Goal: Information Seeking & Learning: Learn about a topic

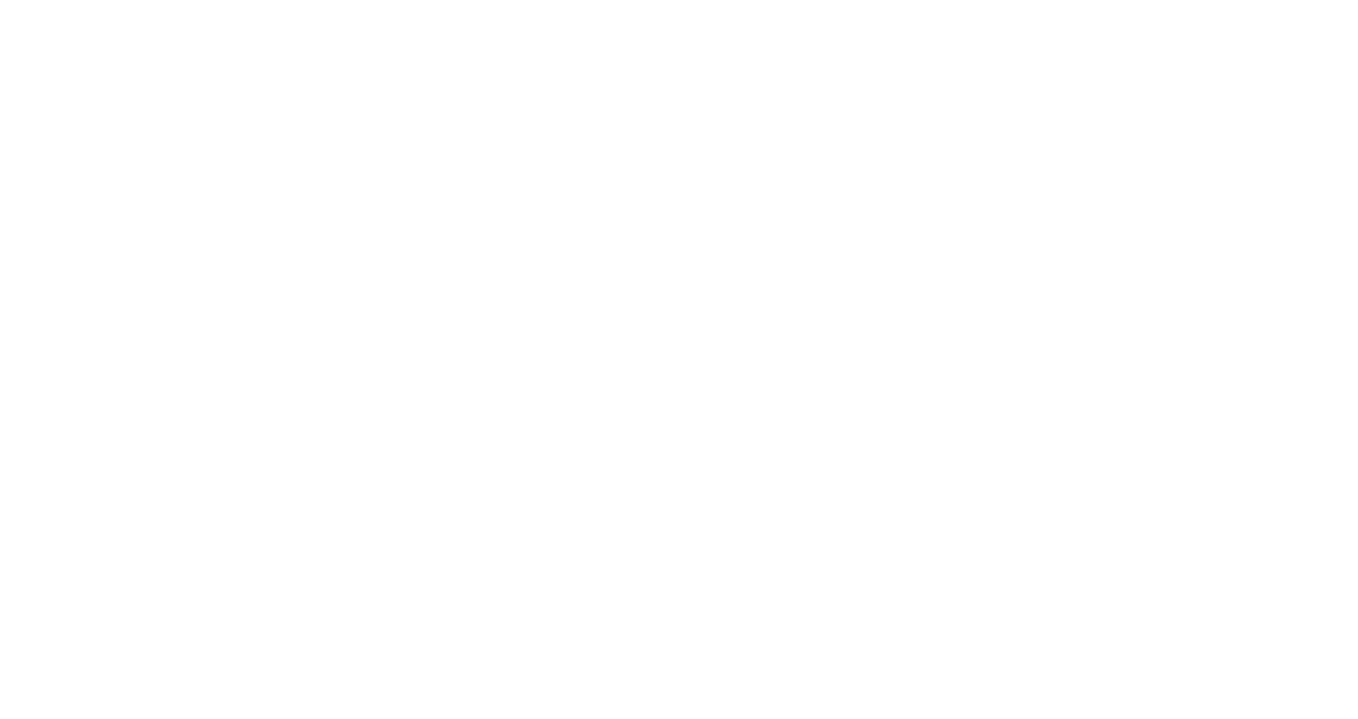
scroll to position [21, 0]
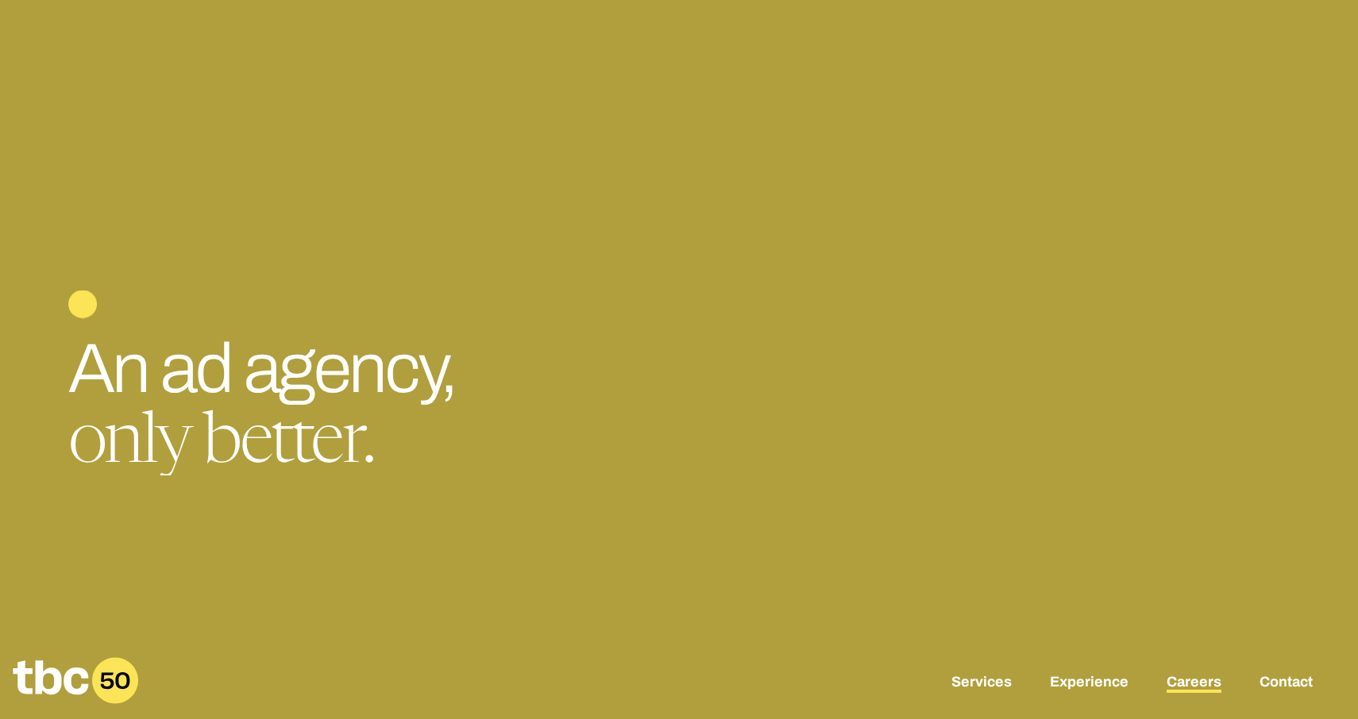
click at [1196, 684] on link "Careers" at bounding box center [1193, 683] width 55 height 19
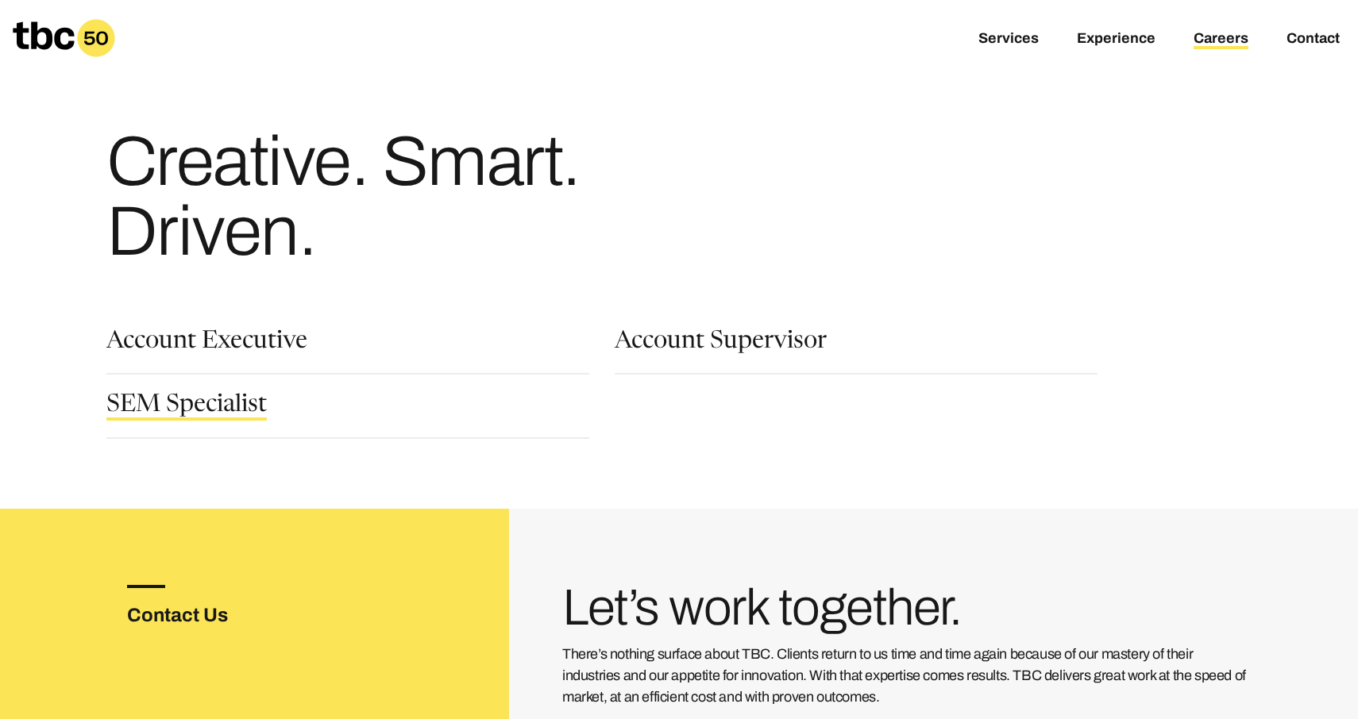
click at [216, 399] on link "SEM Specialist" at bounding box center [186, 407] width 160 height 27
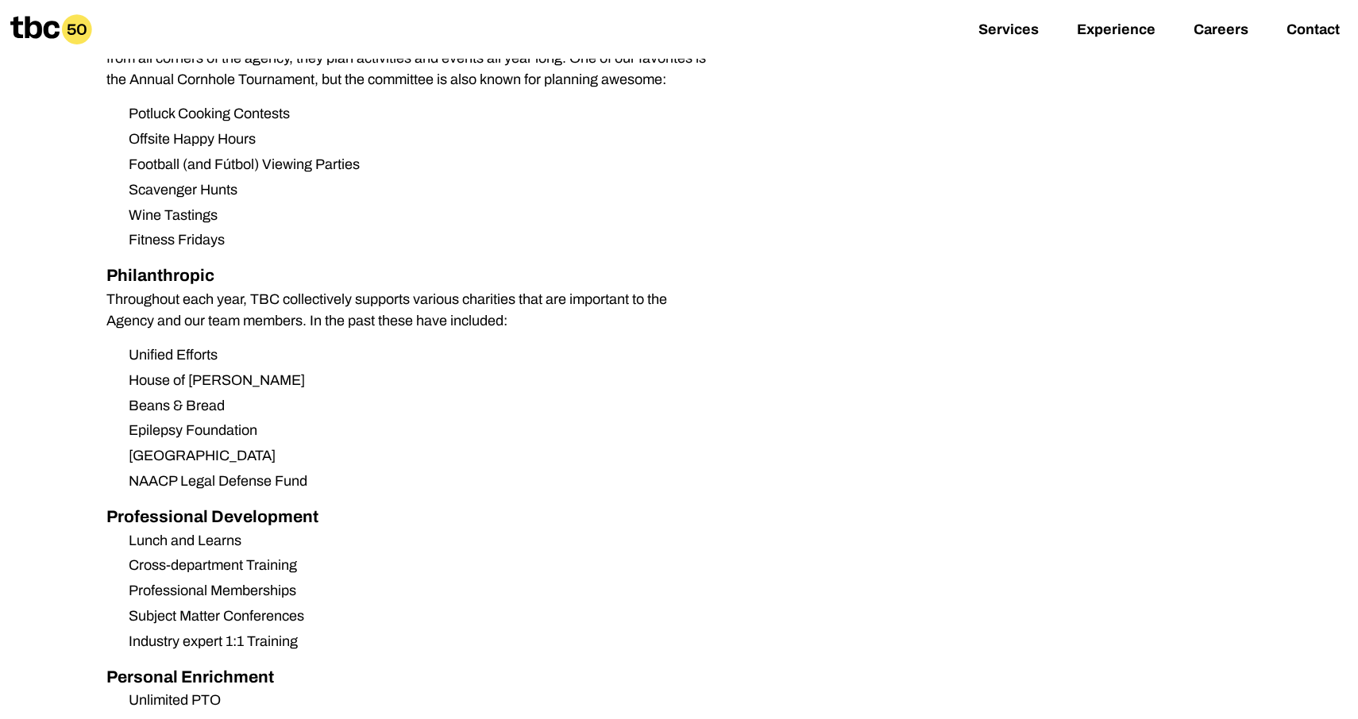
scroll to position [1618, 0]
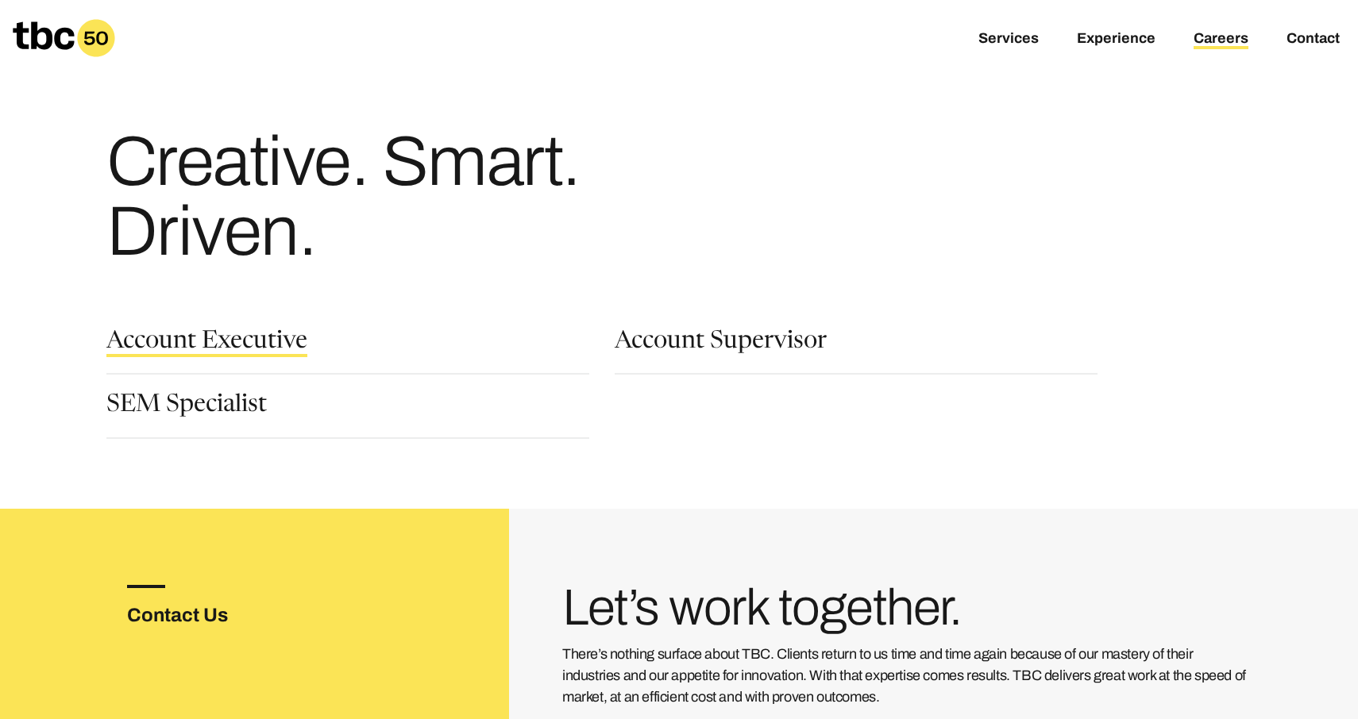
click at [198, 337] on link "Account Executive" at bounding box center [206, 343] width 201 height 27
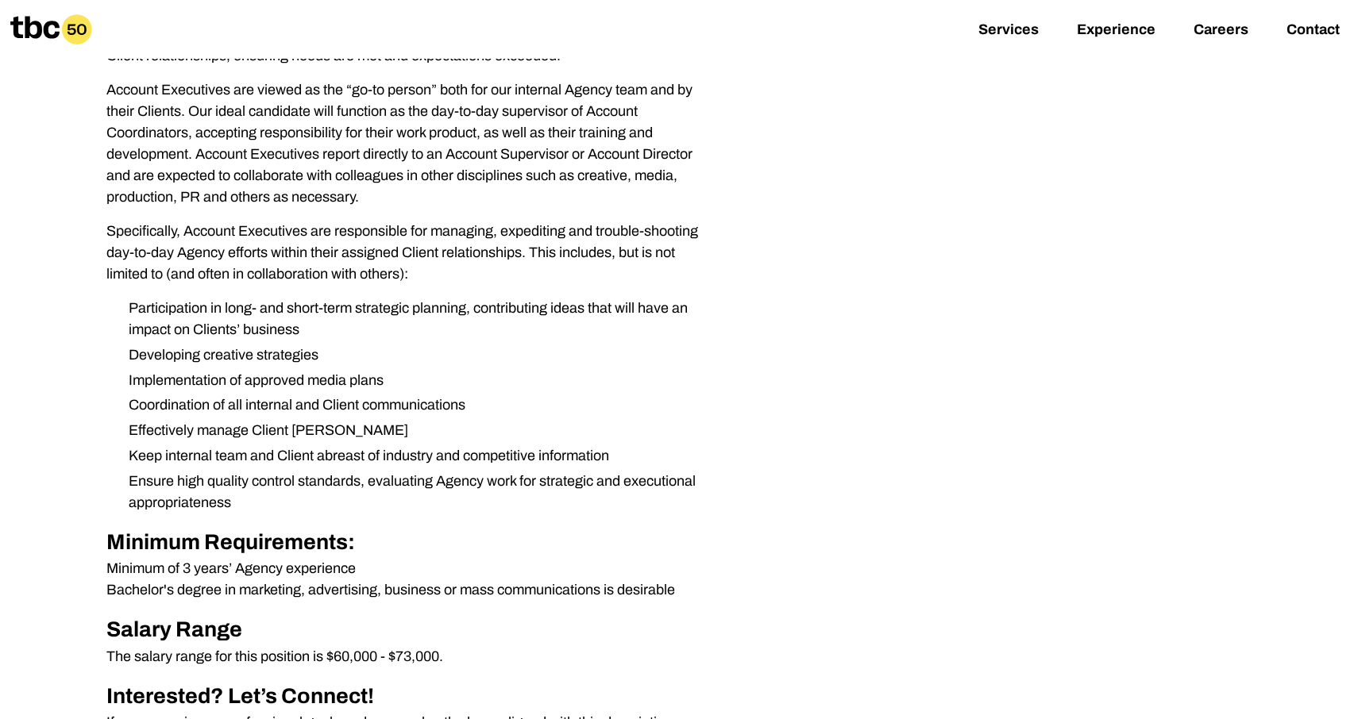
scroll to position [348, 0]
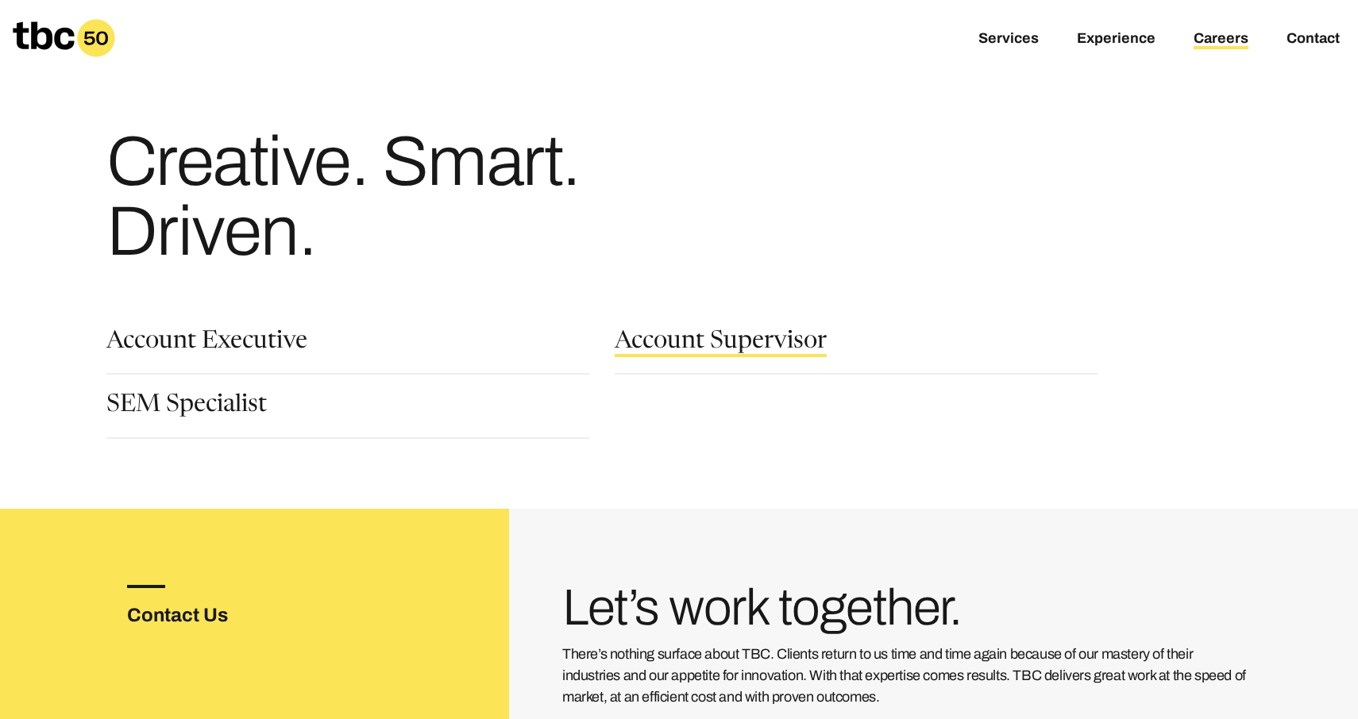
click at [661, 340] on link "Account Supervisor" at bounding box center [721, 343] width 212 height 27
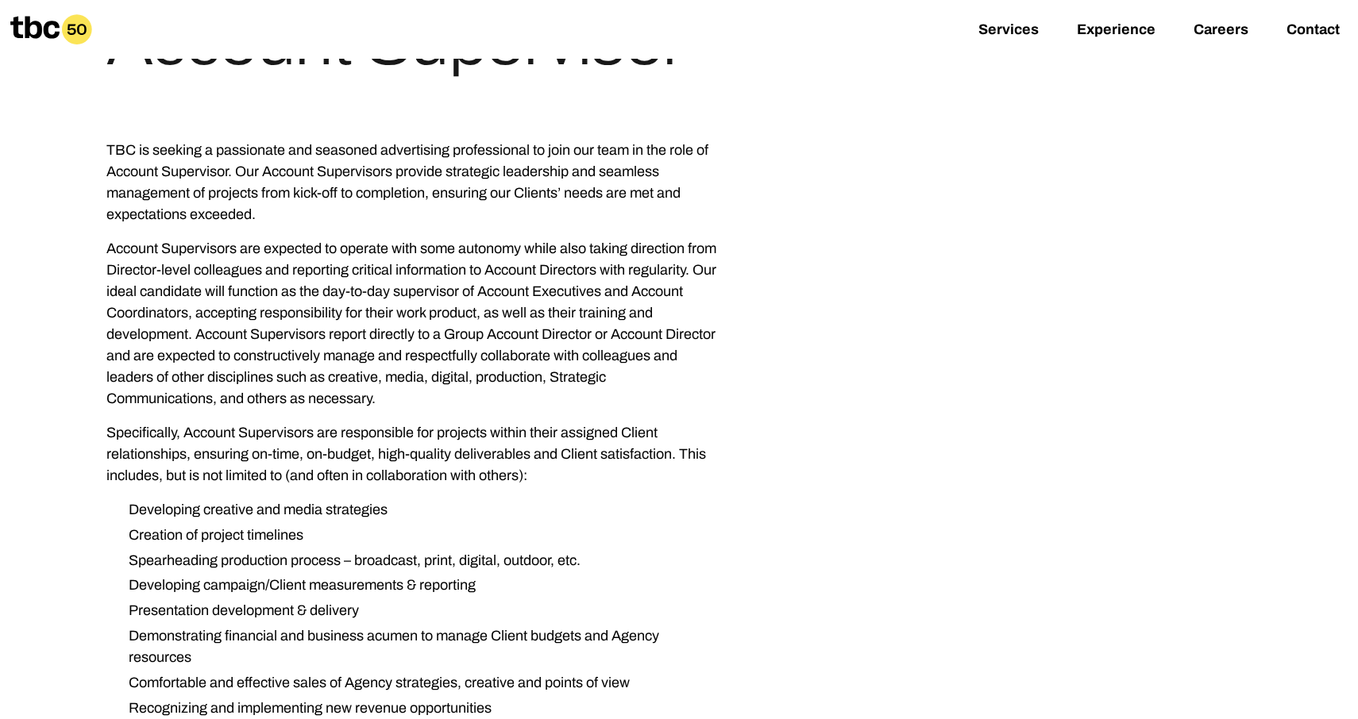
scroll to position [500, 0]
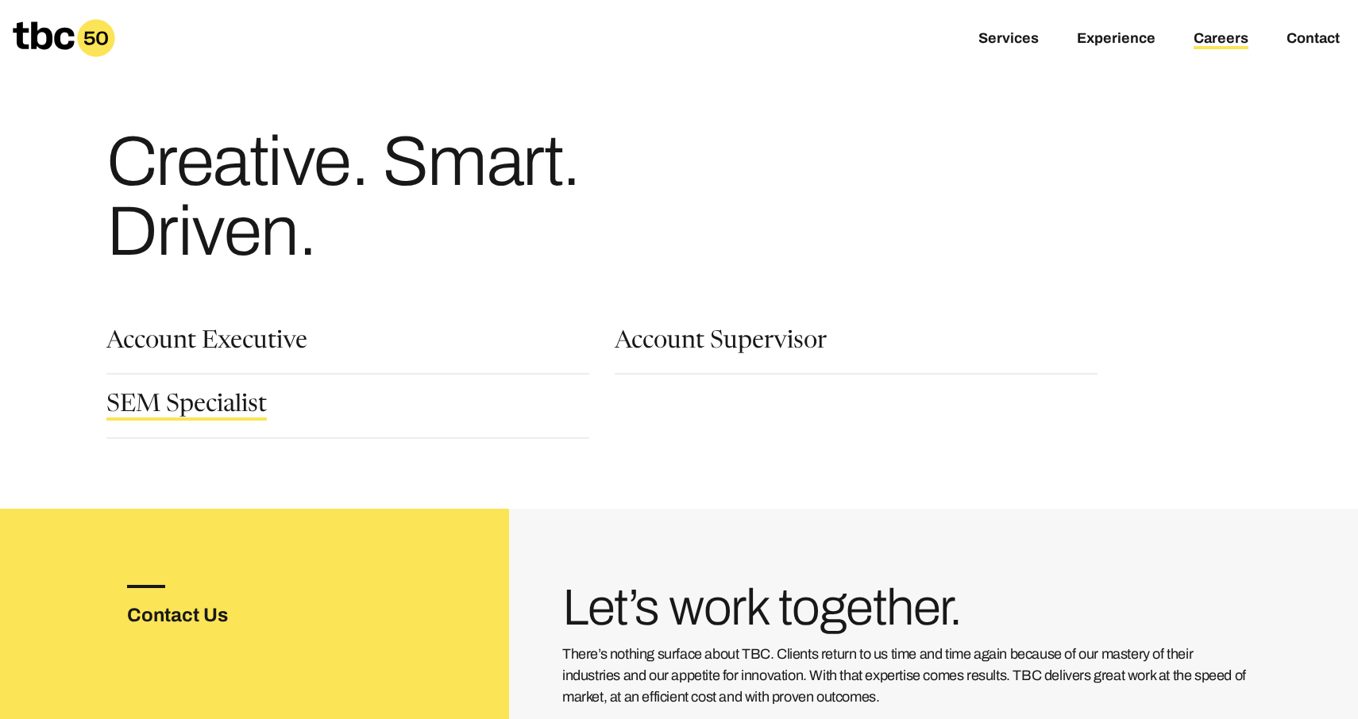
click at [217, 418] on link "SEM Specialist" at bounding box center [186, 407] width 160 height 27
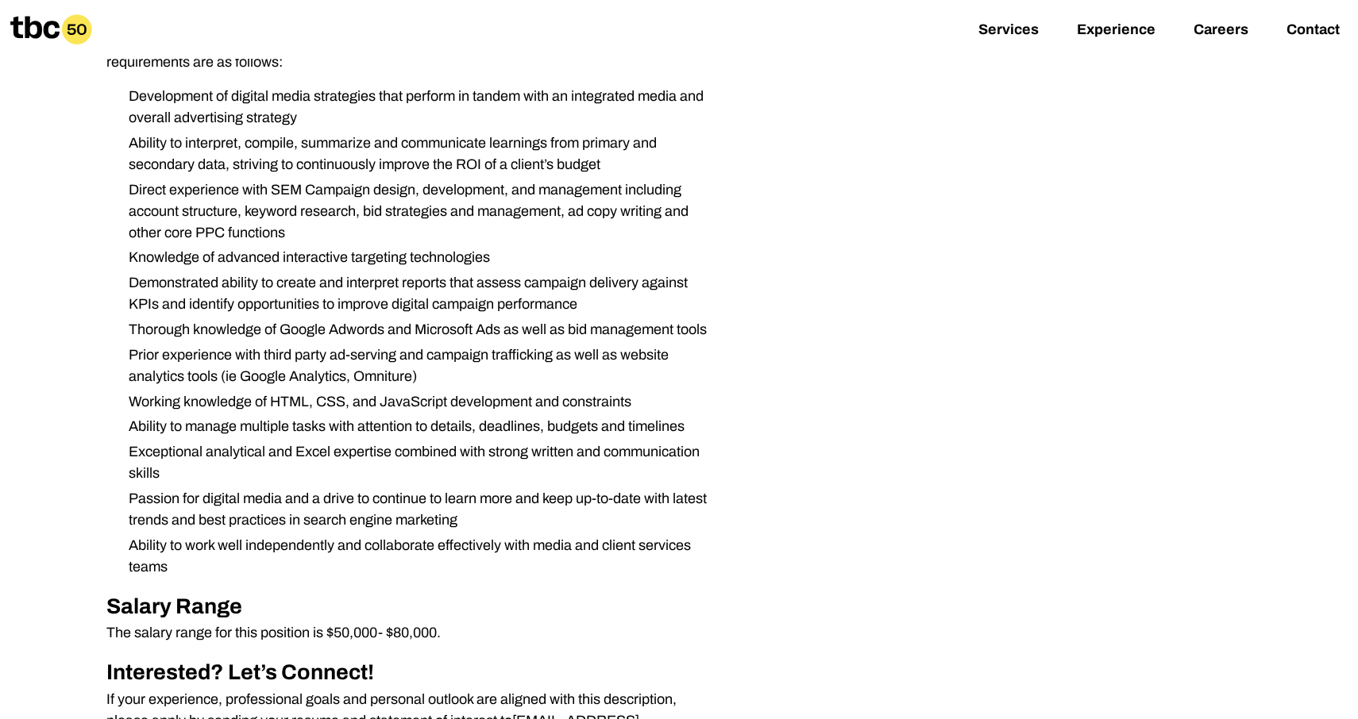
scroll to position [471, 0]
